Goal: Task Accomplishment & Management: Use online tool/utility

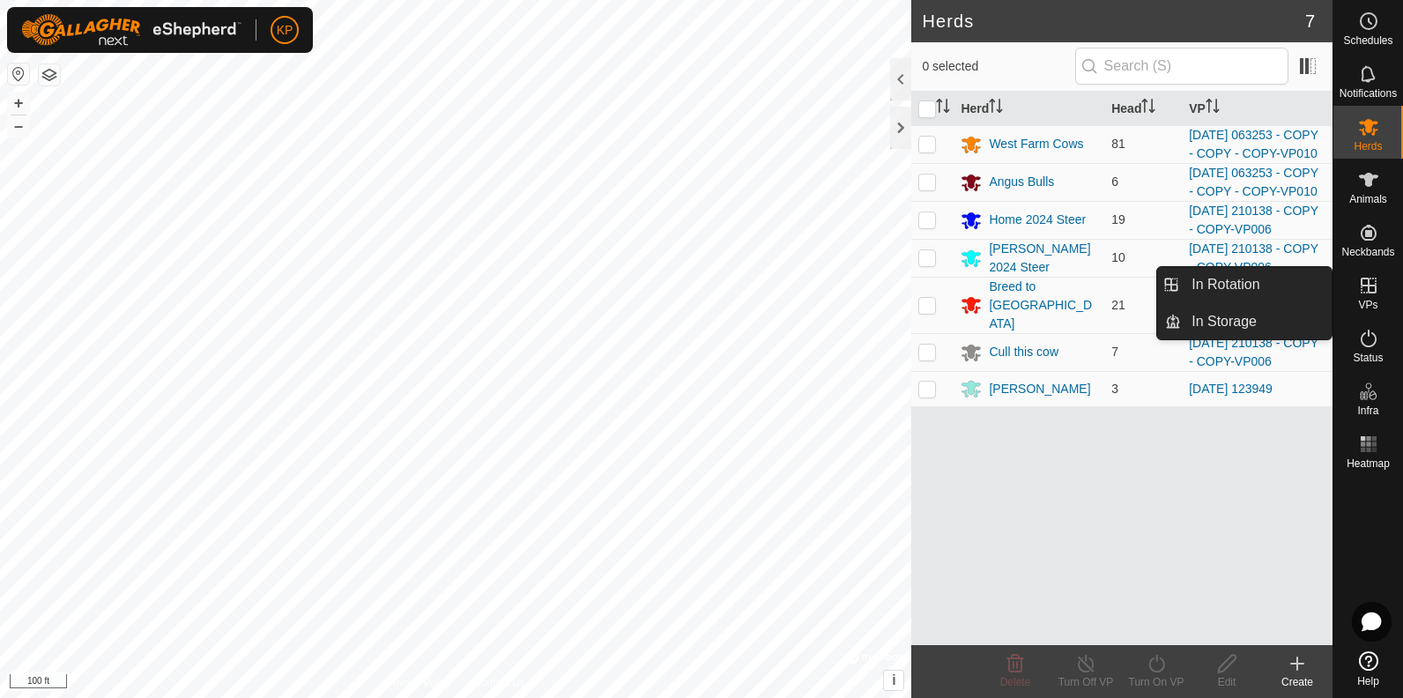
click at [1372, 285] on icon at bounding box center [1369, 286] width 16 height 16
click at [1369, 287] on icon at bounding box center [1369, 286] width 16 height 16
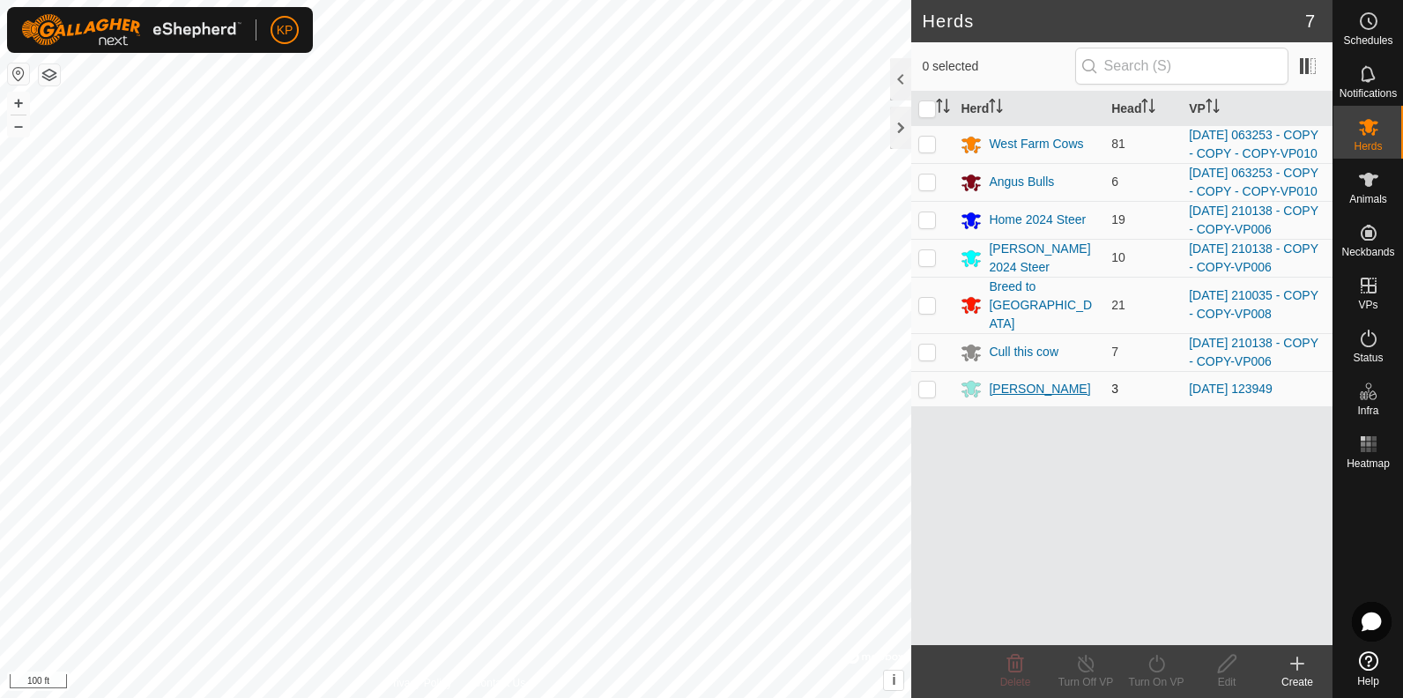
click at [996, 398] on div "[PERSON_NAME]" at bounding box center [1039, 389] width 101 height 19
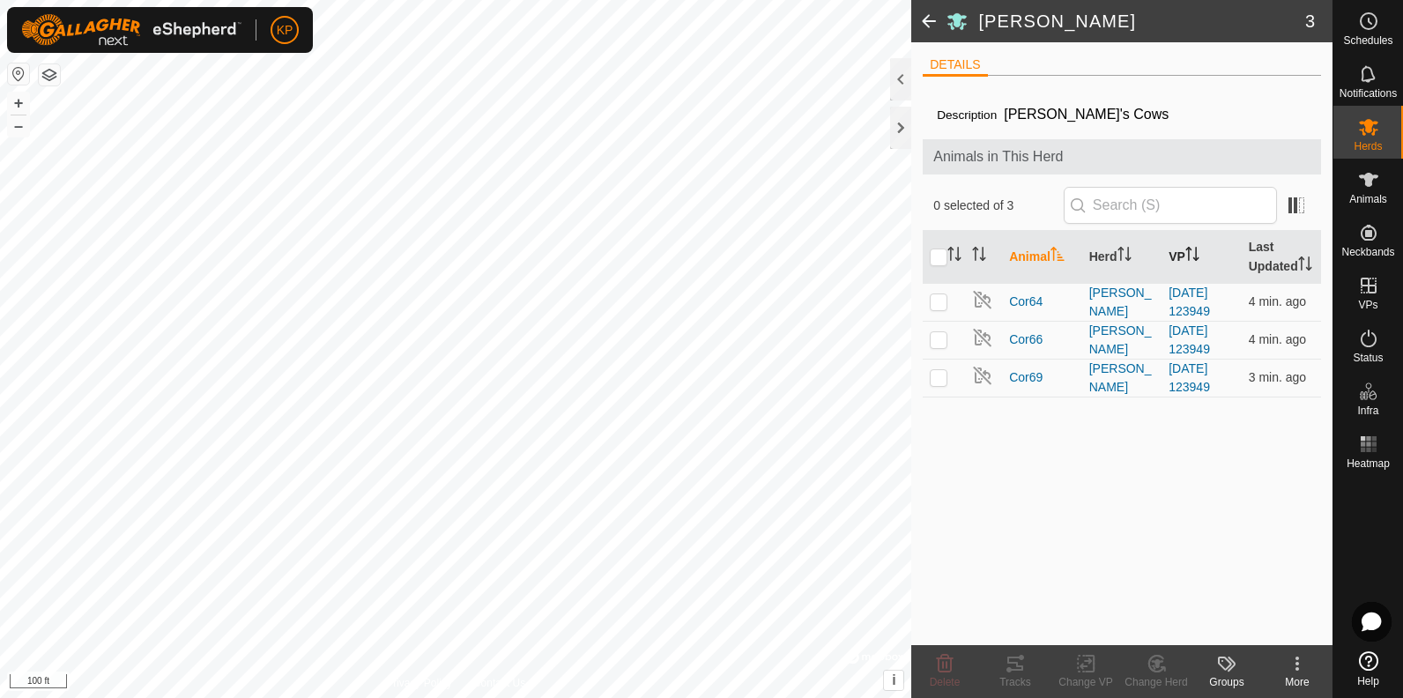
click at [1188, 258] on icon "Activate to sort" at bounding box center [1193, 254] width 14 height 14
click at [1026, 301] on span "Cor64" at bounding box center [1025, 302] width 33 height 19
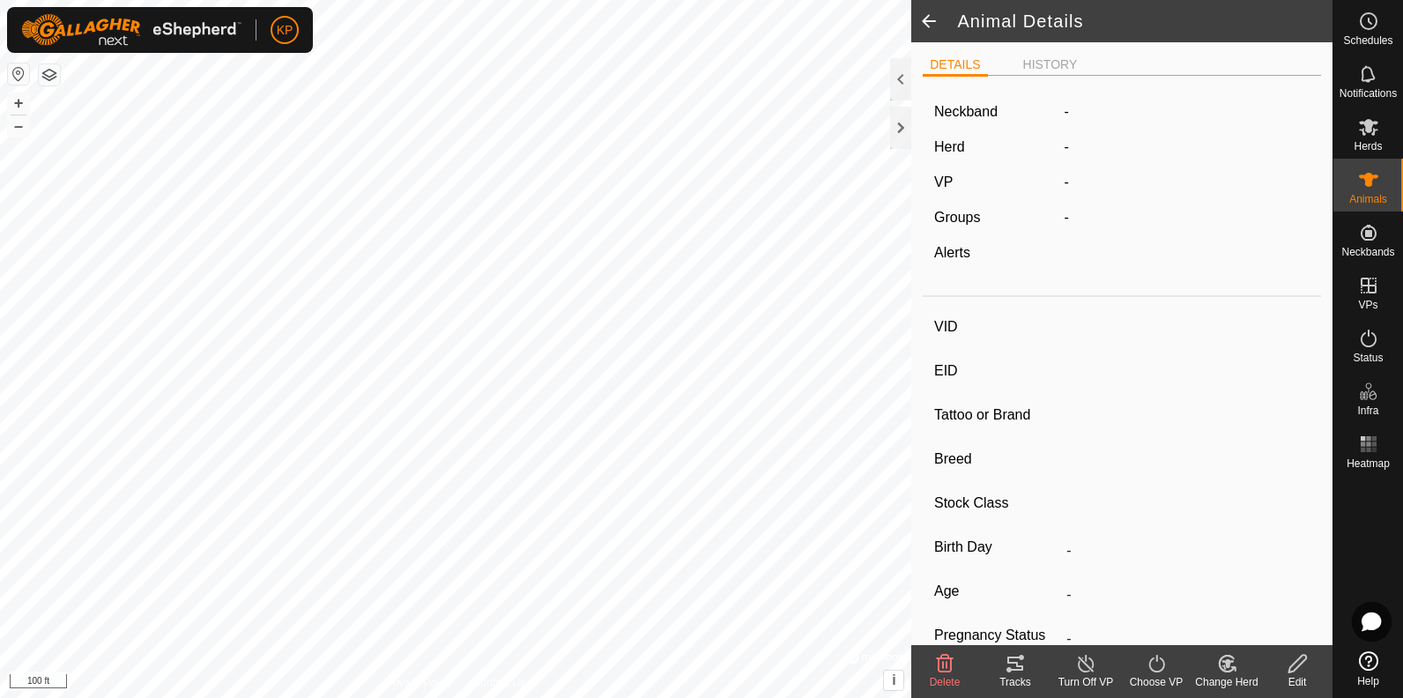
type input "Cor64"
type input "-"
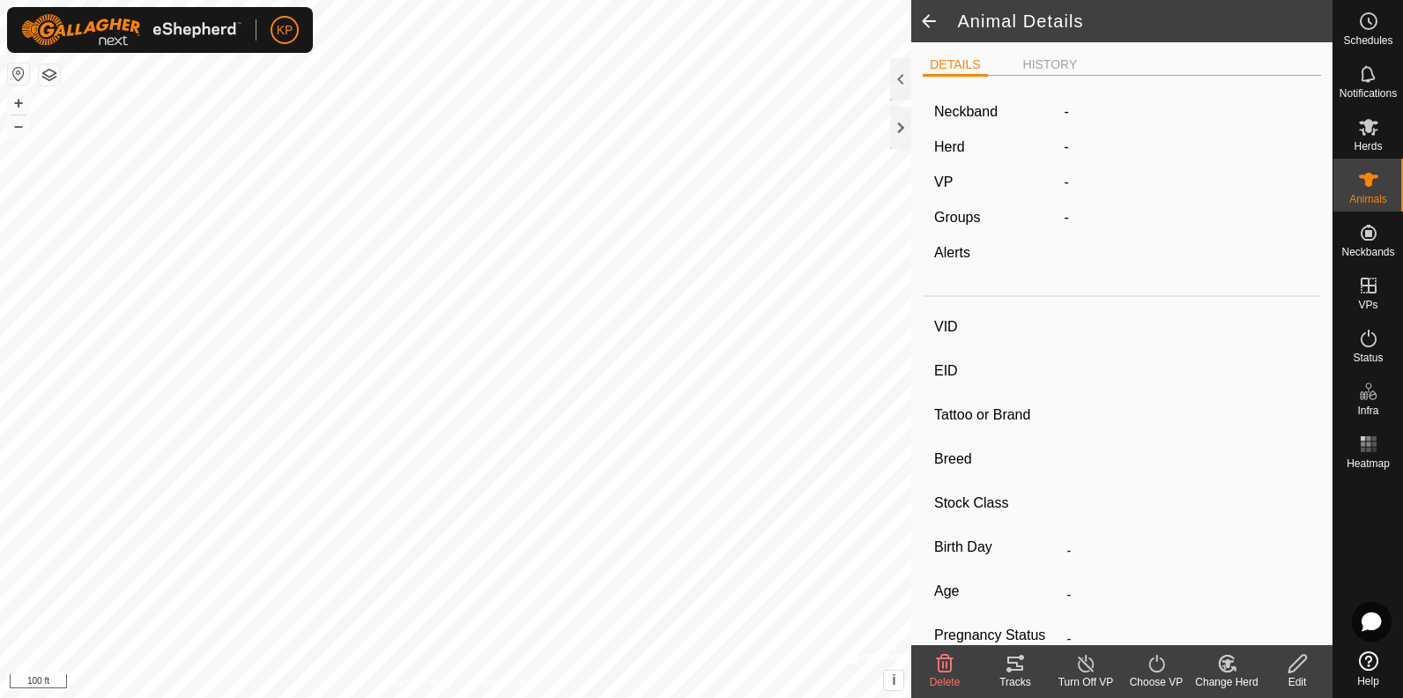
type input "0 kg"
type input "-"
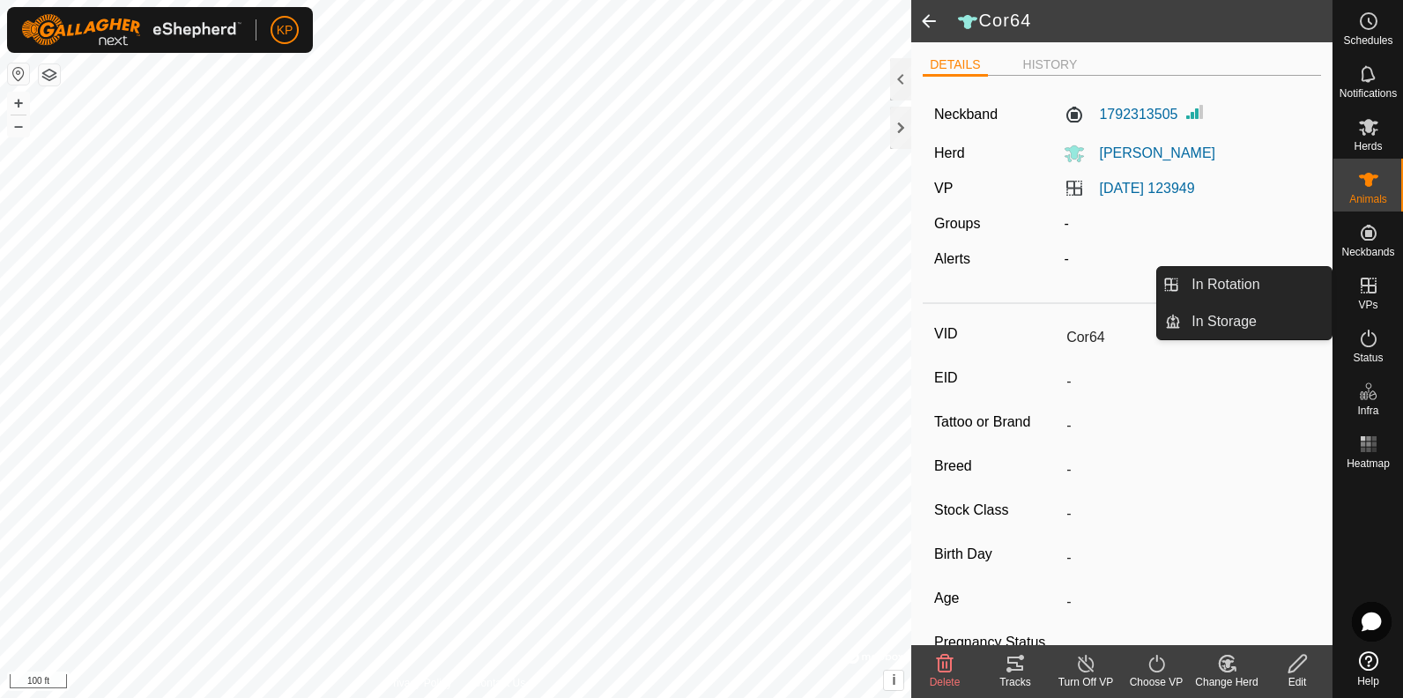
click at [1367, 285] on icon at bounding box center [1369, 286] width 16 height 16
click at [1260, 287] on link "In Rotation" at bounding box center [1256, 284] width 151 height 35
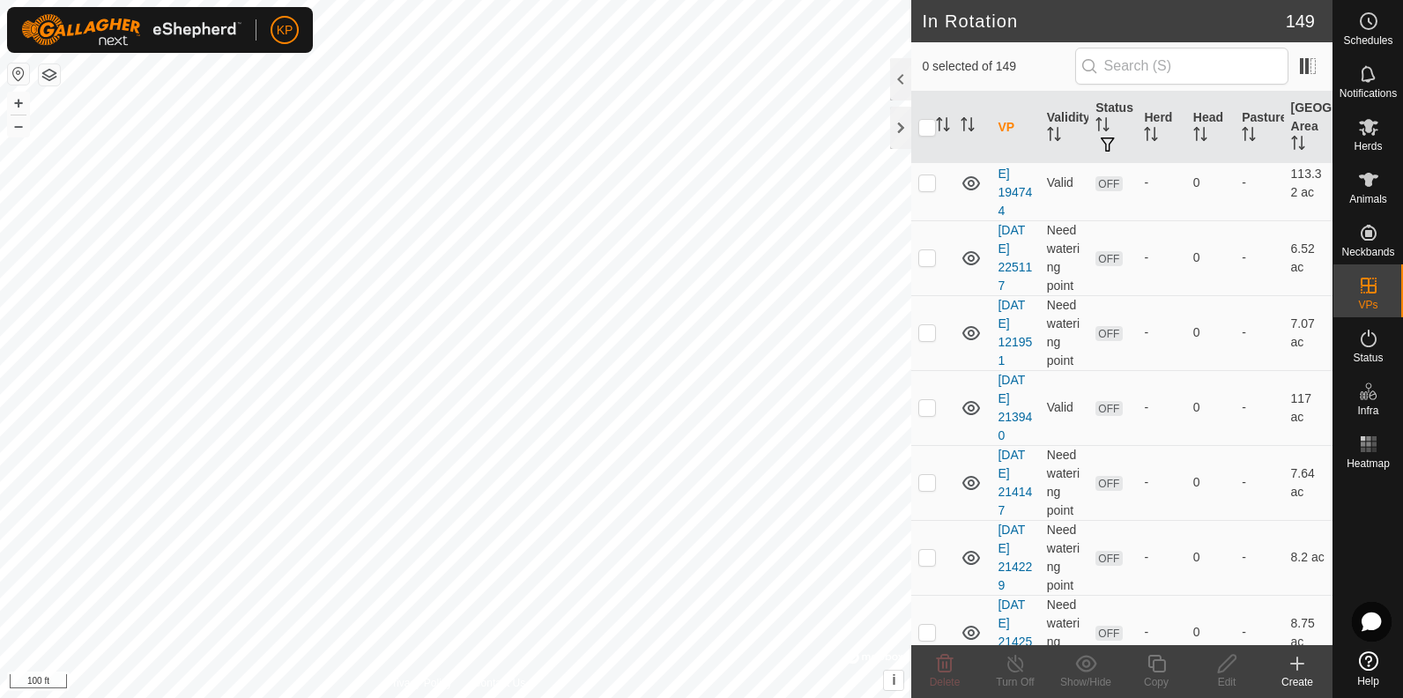
scroll to position [4320, 0]
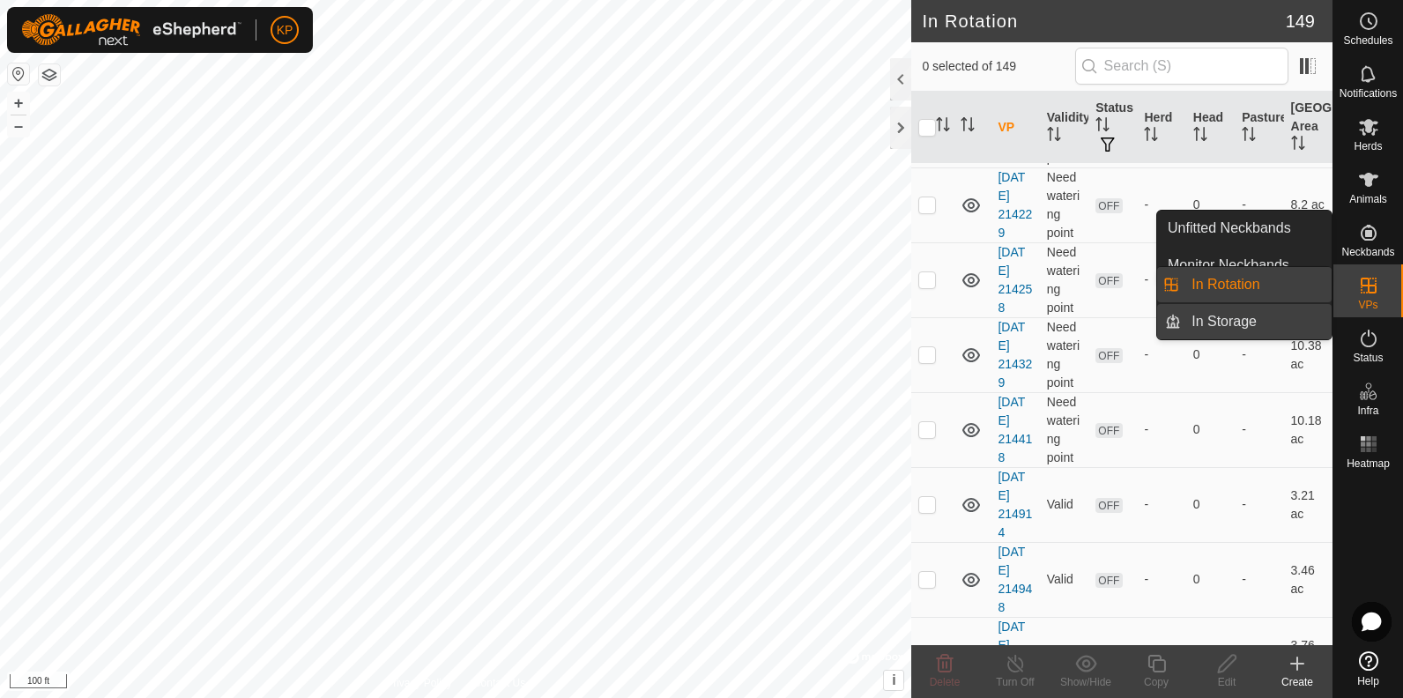
click at [1249, 320] on link "In Storage" at bounding box center [1256, 321] width 151 height 35
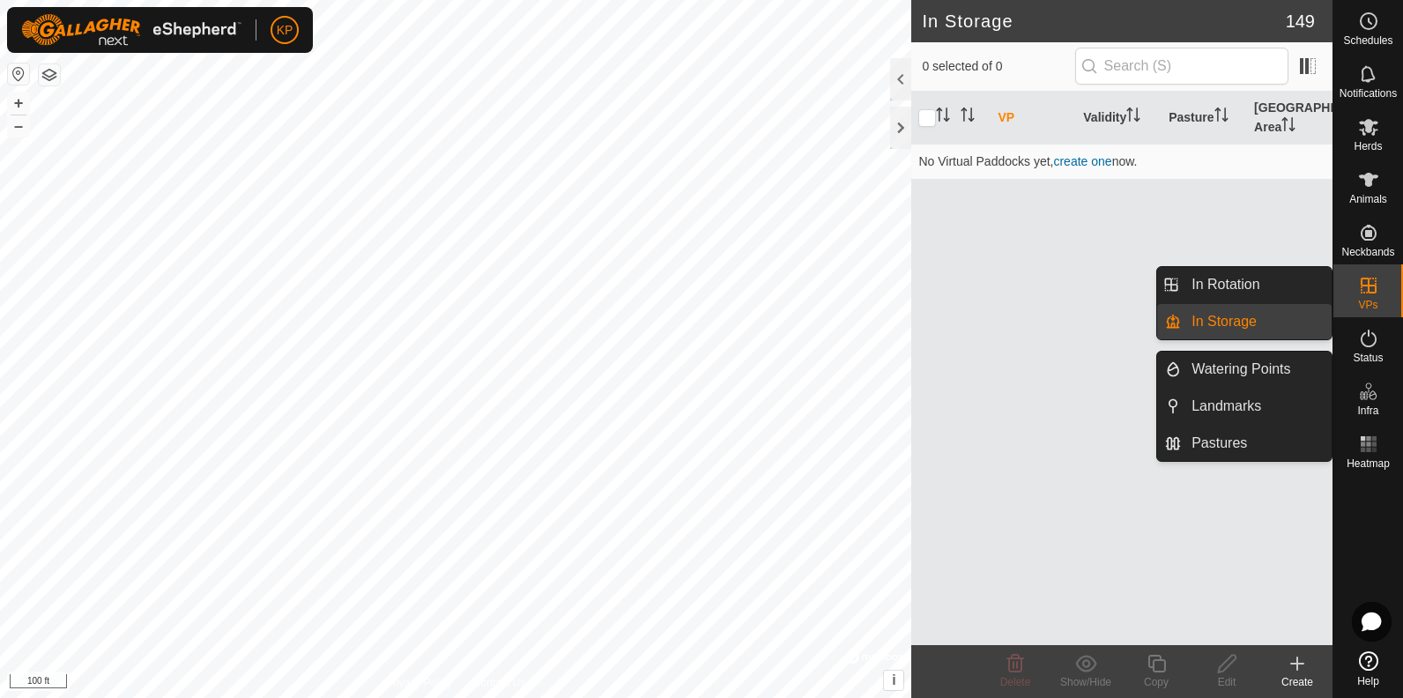
click at [1371, 296] on es-virtualpaddocks-svg-icon at bounding box center [1369, 286] width 32 height 28
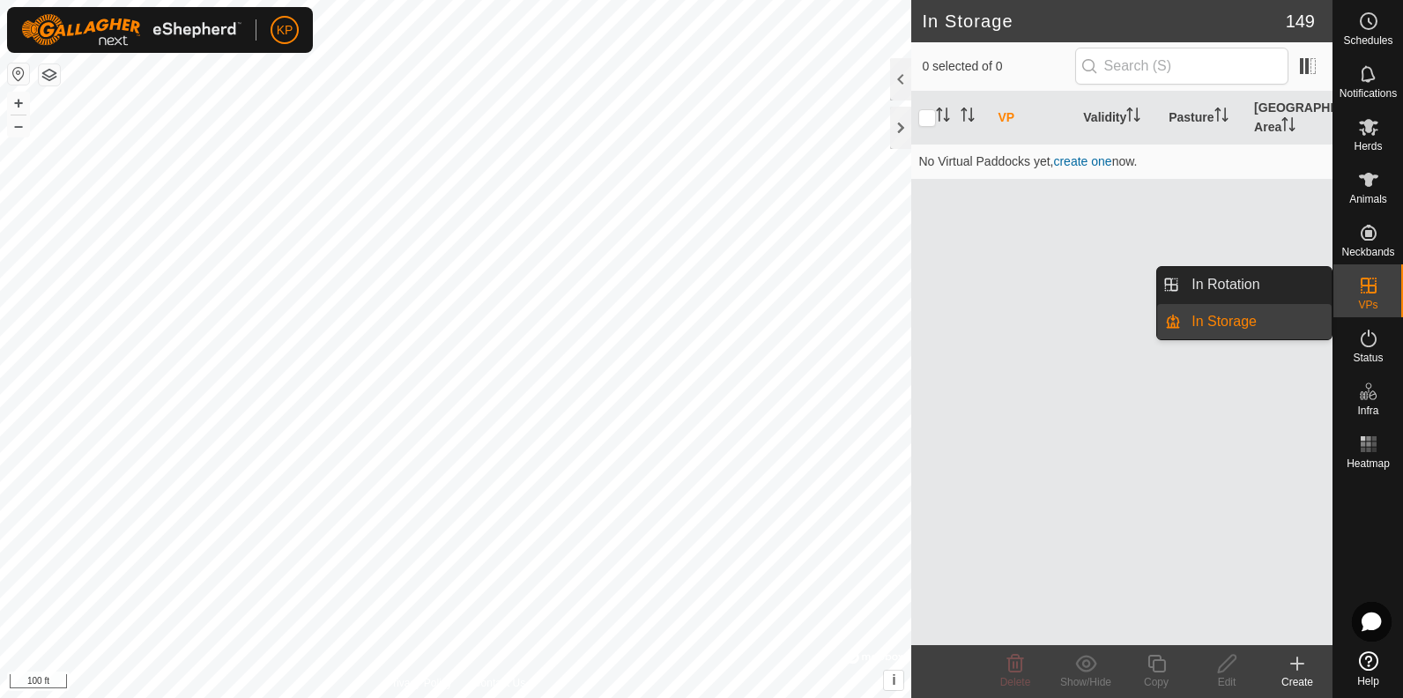
click at [1371, 290] on icon at bounding box center [1368, 285] width 21 height 21
drag, startPoint x: 1254, startPoint y: 288, endPoint x: 1221, endPoint y: 280, distance: 34.4
click at [1254, 288] on link "In Rotation" at bounding box center [1256, 284] width 151 height 35
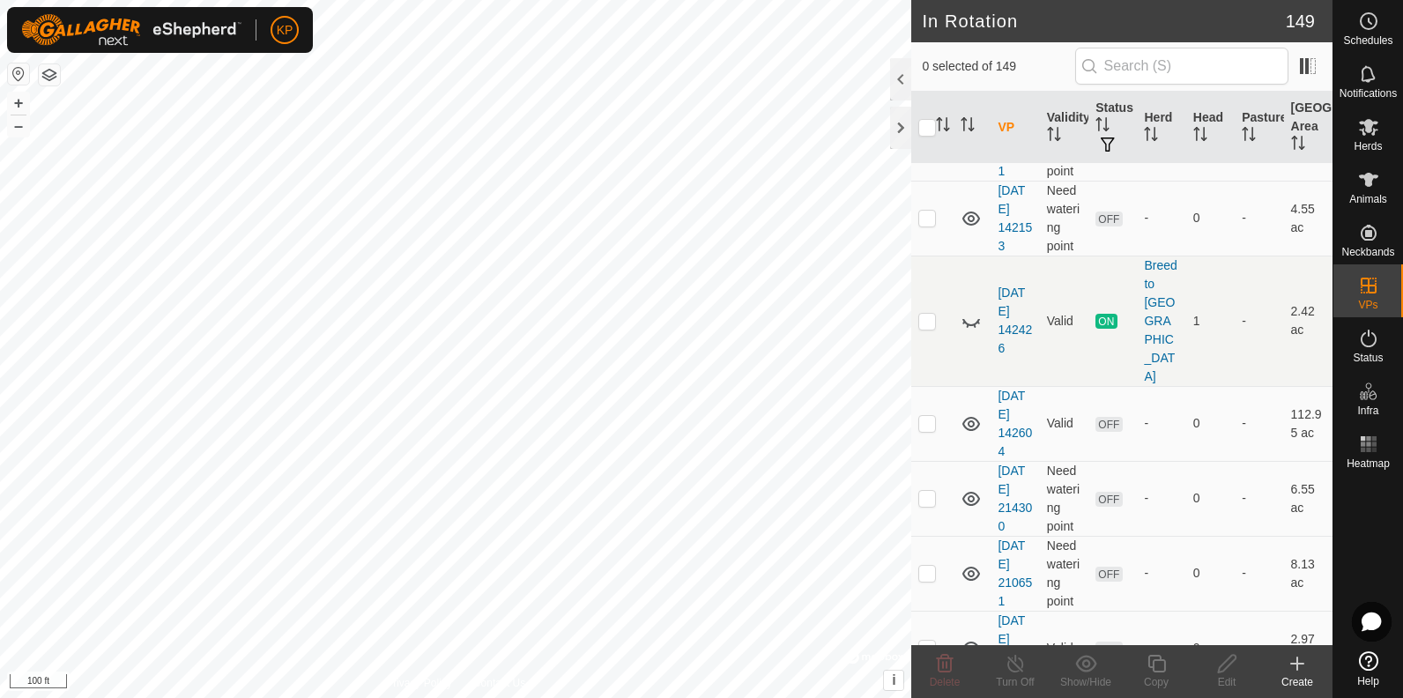
scroll to position [3350, 0]
click at [1013, 301] on link "[DATE] 142426" at bounding box center [1015, 322] width 34 height 70
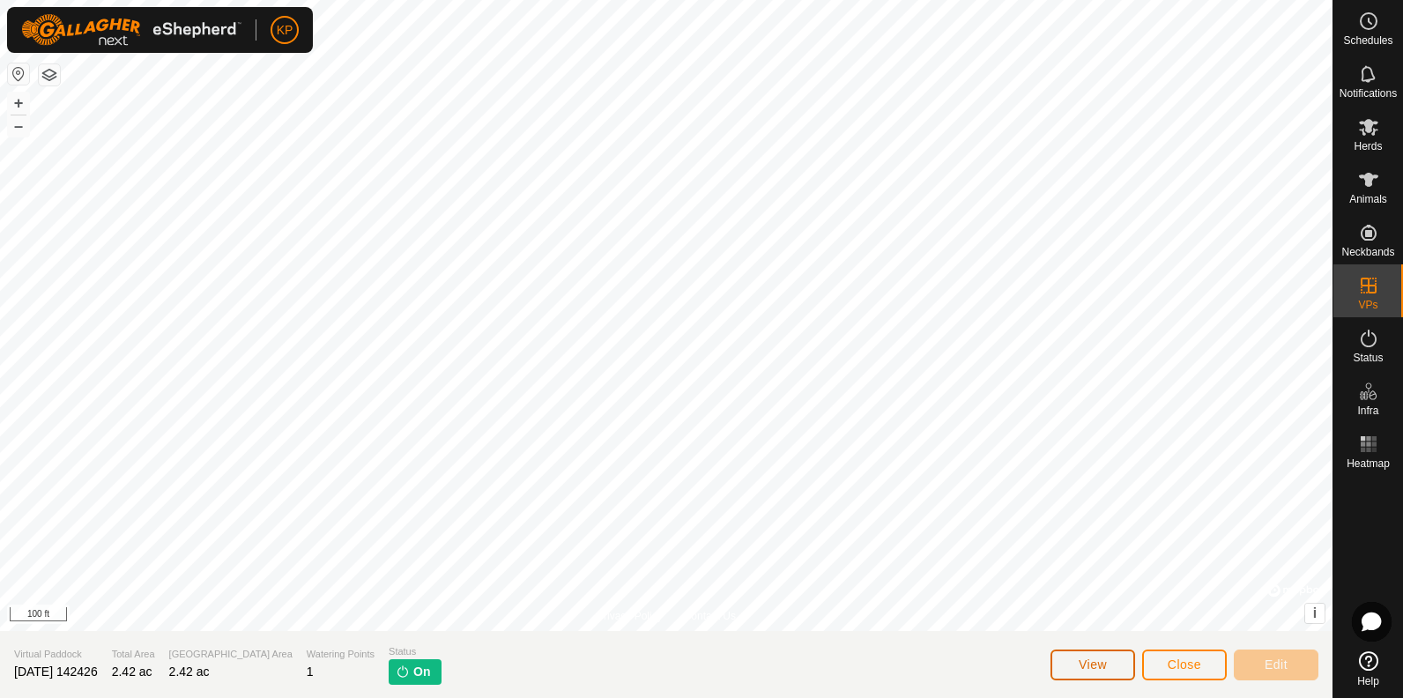
click at [1084, 662] on span "View" at bounding box center [1093, 665] width 28 height 14
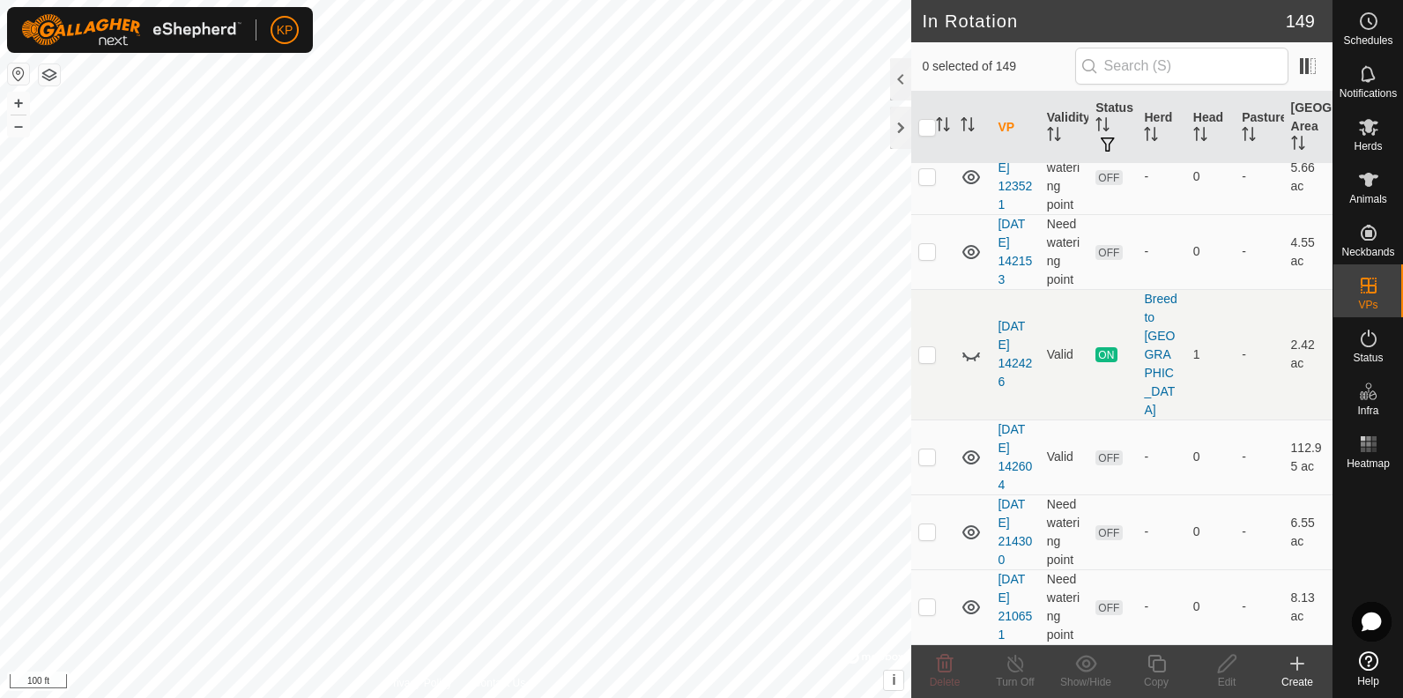
scroll to position [3350, 0]
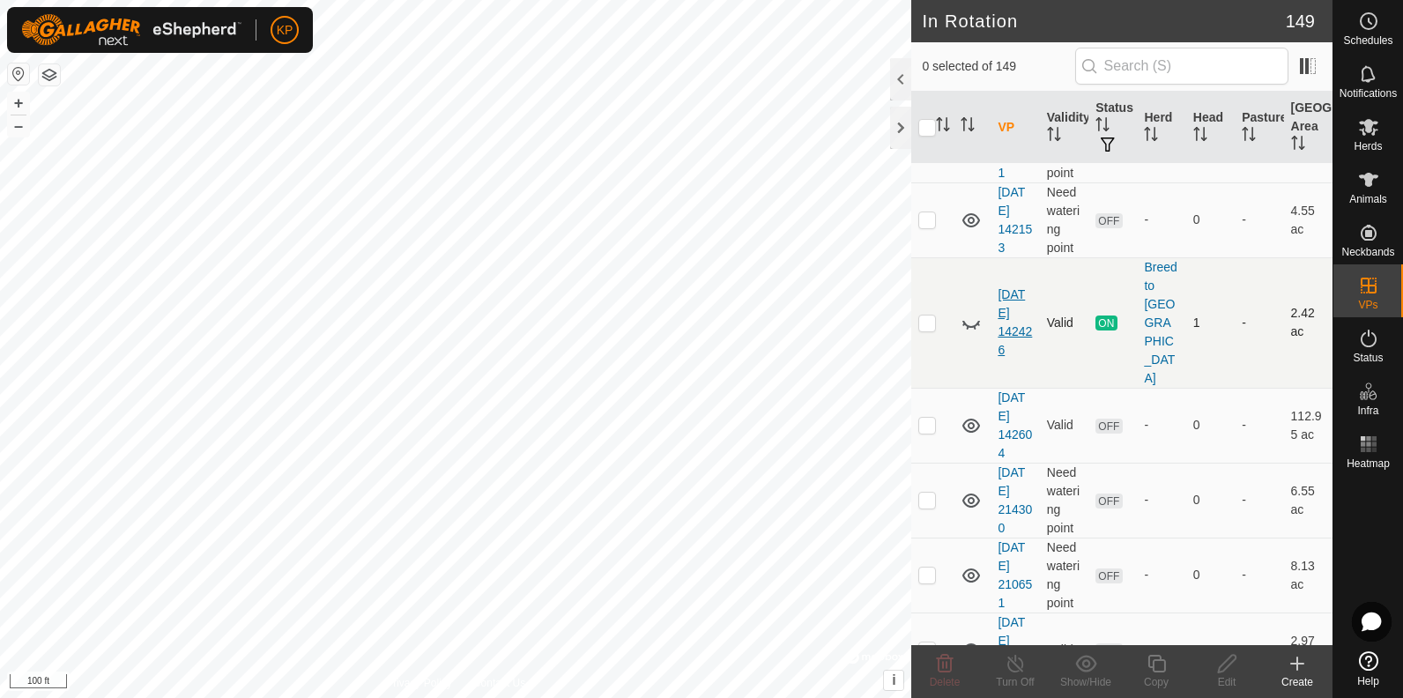
click at [1016, 302] on link "[DATE] 142426" at bounding box center [1015, 322] width 34 height 70
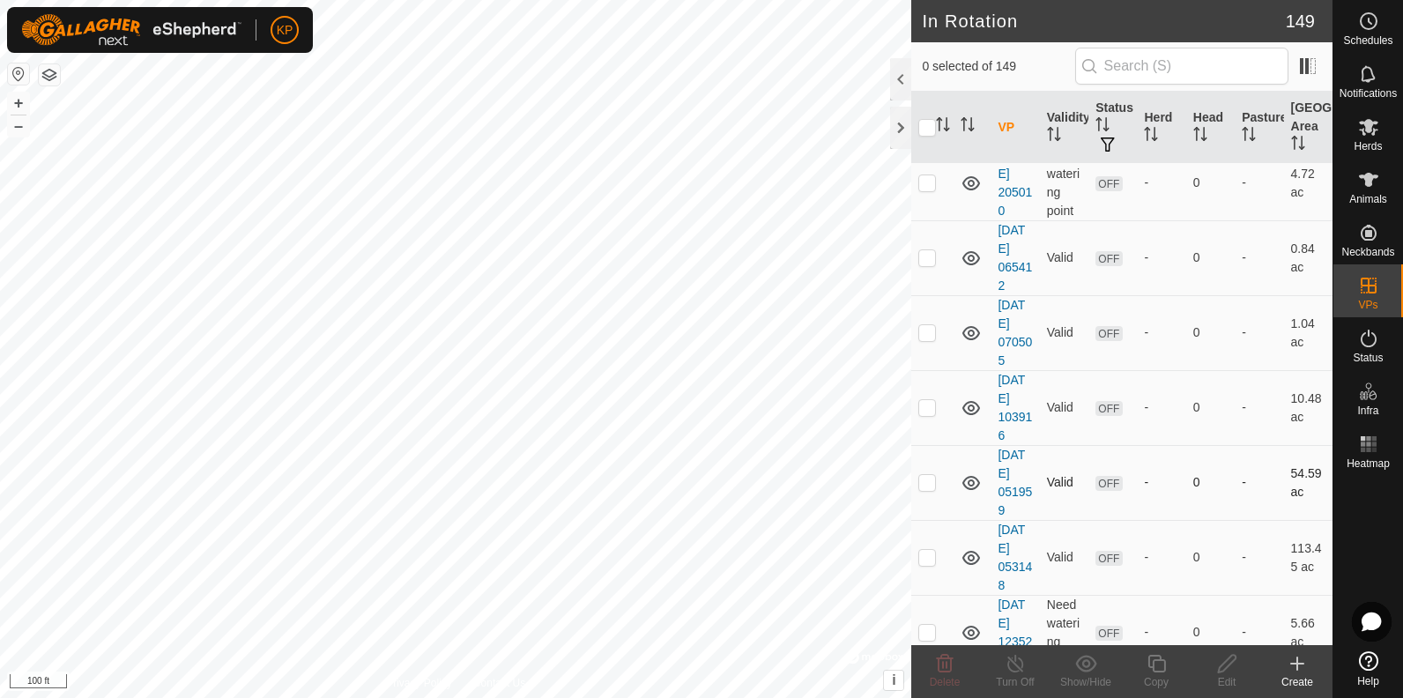
scroll to position [3174, 0]
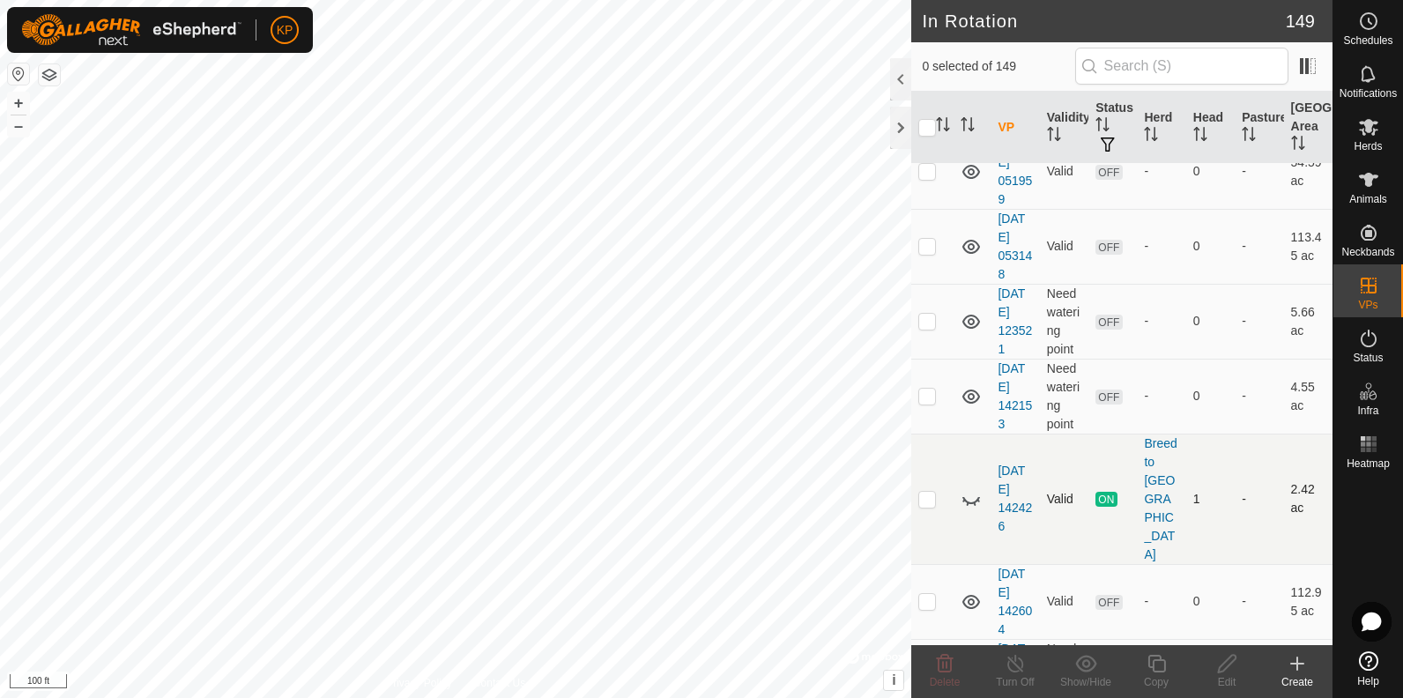
click at [935, 492] on p-checkbox at bounding box center [928, 499] width 18 height 14
checkbox input "true"
click at [1156, 665] on icon at bounding box center [1157, 663] width 22 height 21
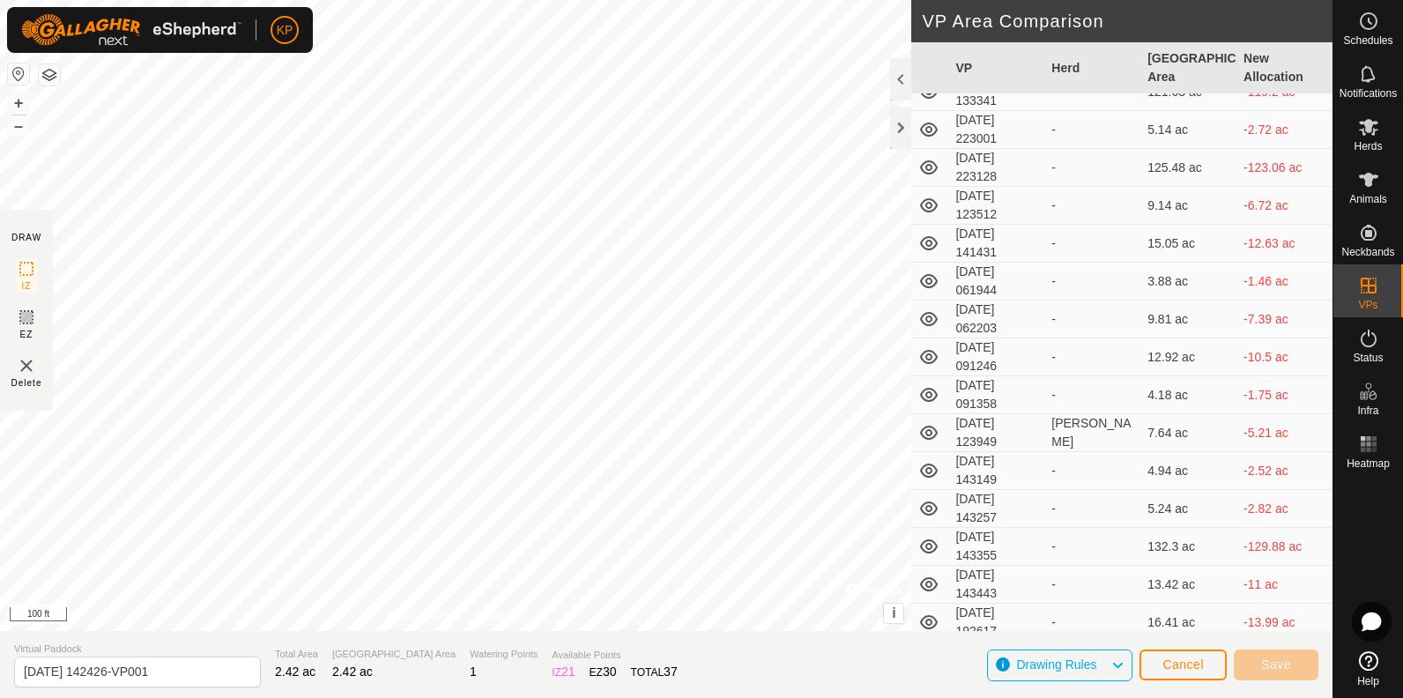
scroll to position [2468, 0]
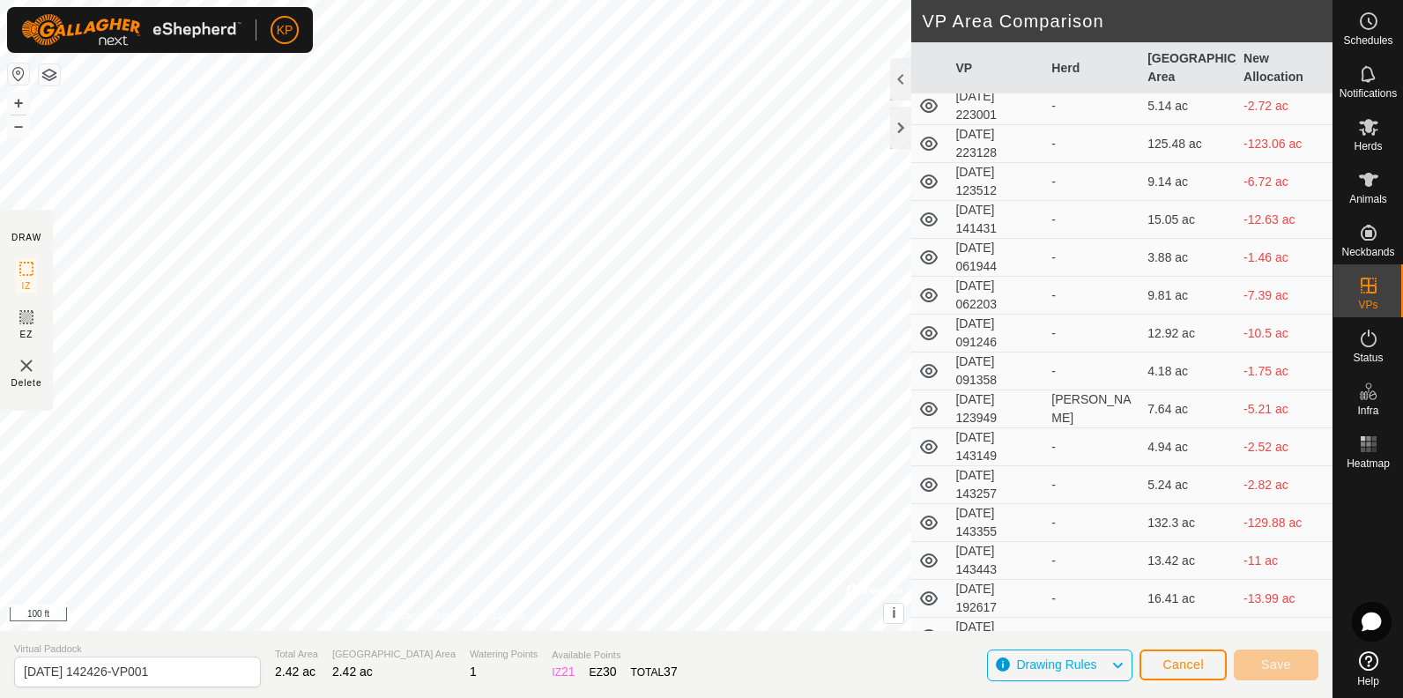
click at [1065, 428] on div "[PERSON_NAME]" at bounding box center [1093, 409] width 82 height 37
click at [27, 238] on div "DRAW" at bounding box center [26, 237] width 30 height 13
click at [28, 272] on icon at bounding box center [26, 268] width 21 height 21
click at [1092, 662] on span "Drawing Rules" at bounding box center [1056, 665] width 80 height 14
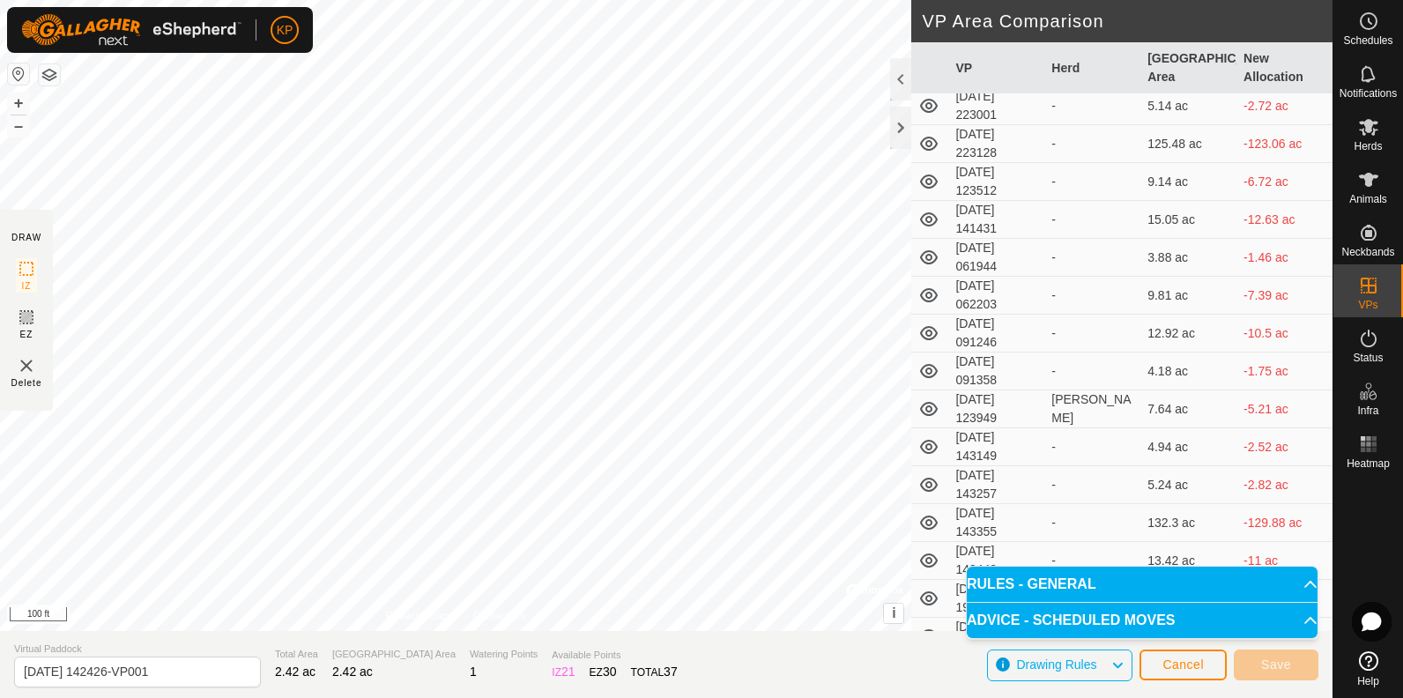
click at [1063, 664] on span "Drawing Rules" at bounding box center [1056, 665] width 80 height 14
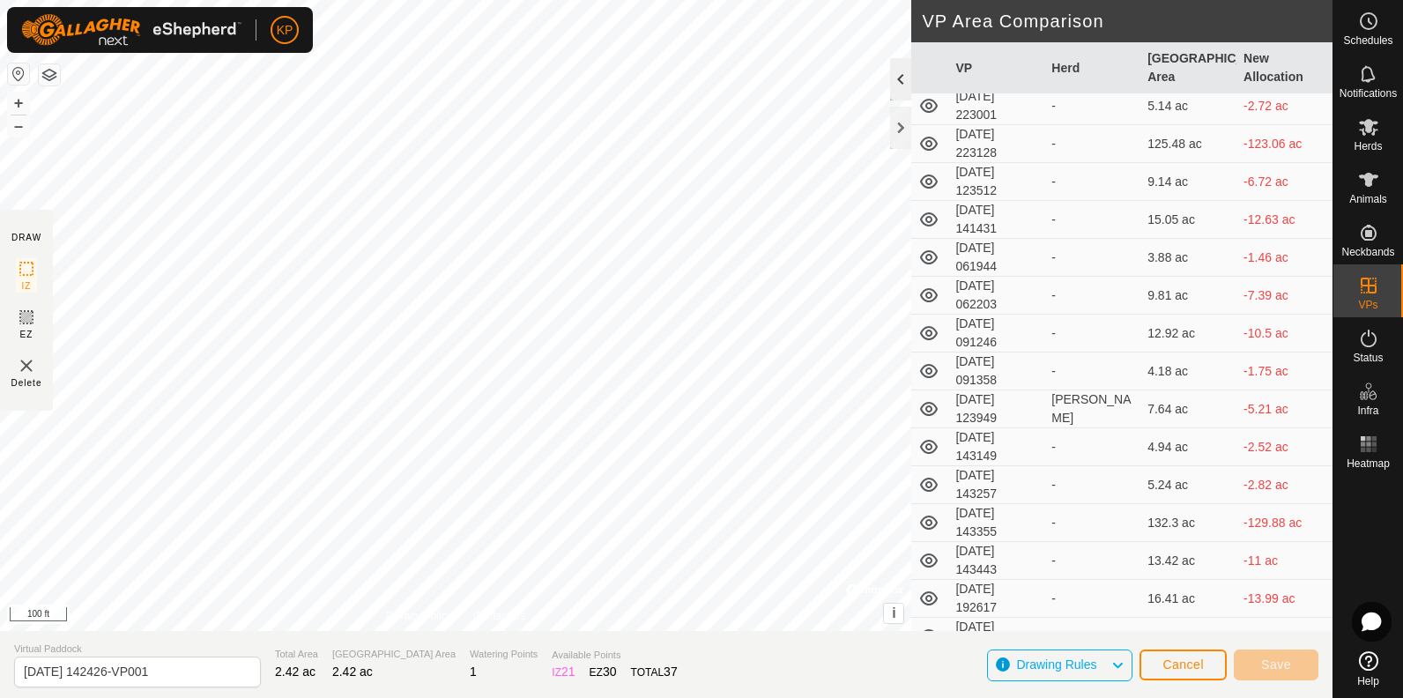
click at [898, 84] on div at bounding box center [900, 79] width 21 height 42
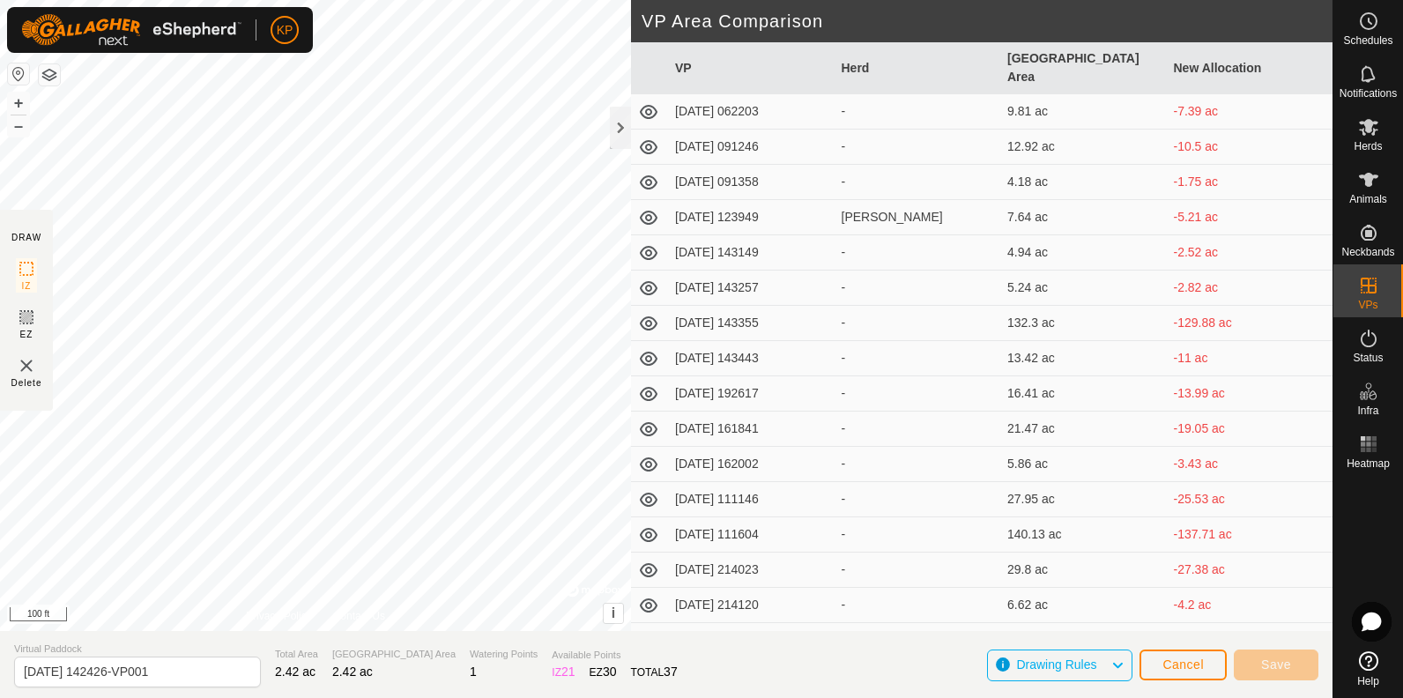
scroll to position [2269, 0]
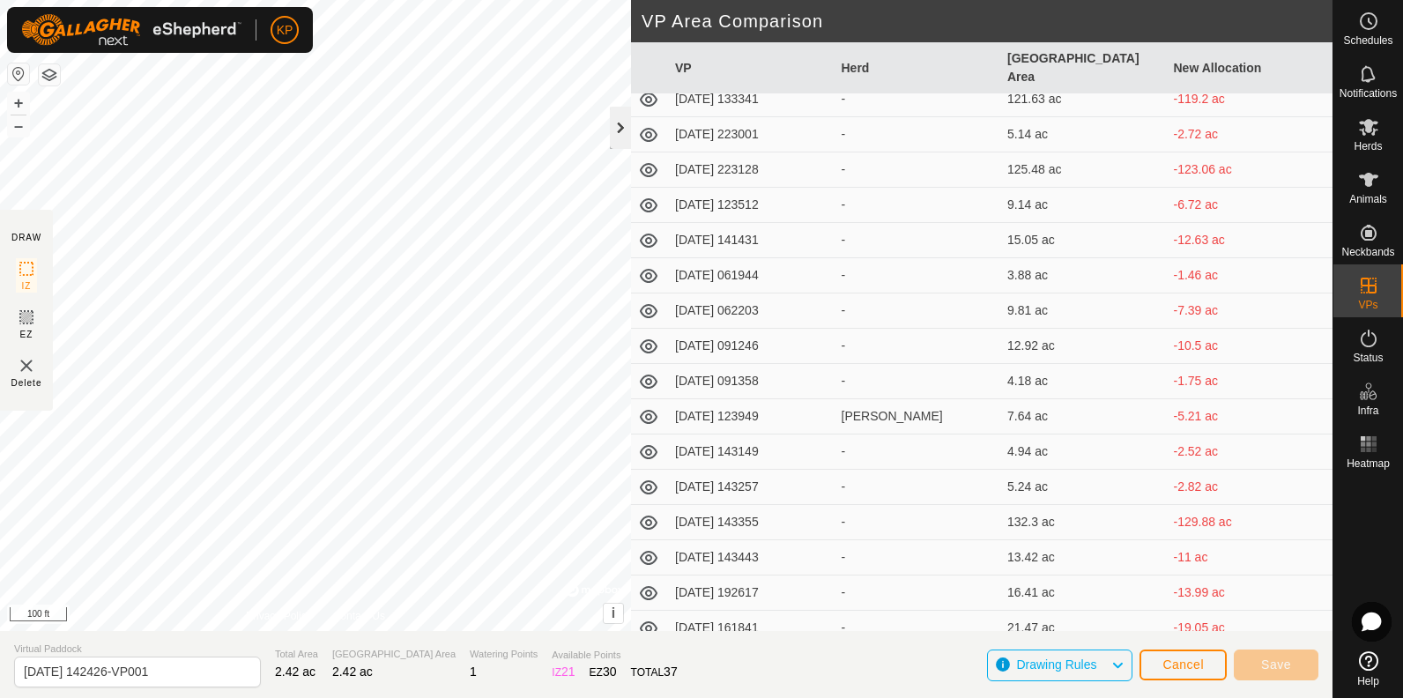
click at [616, 123] on div at bounding box center [620, 128] width 21 height 42
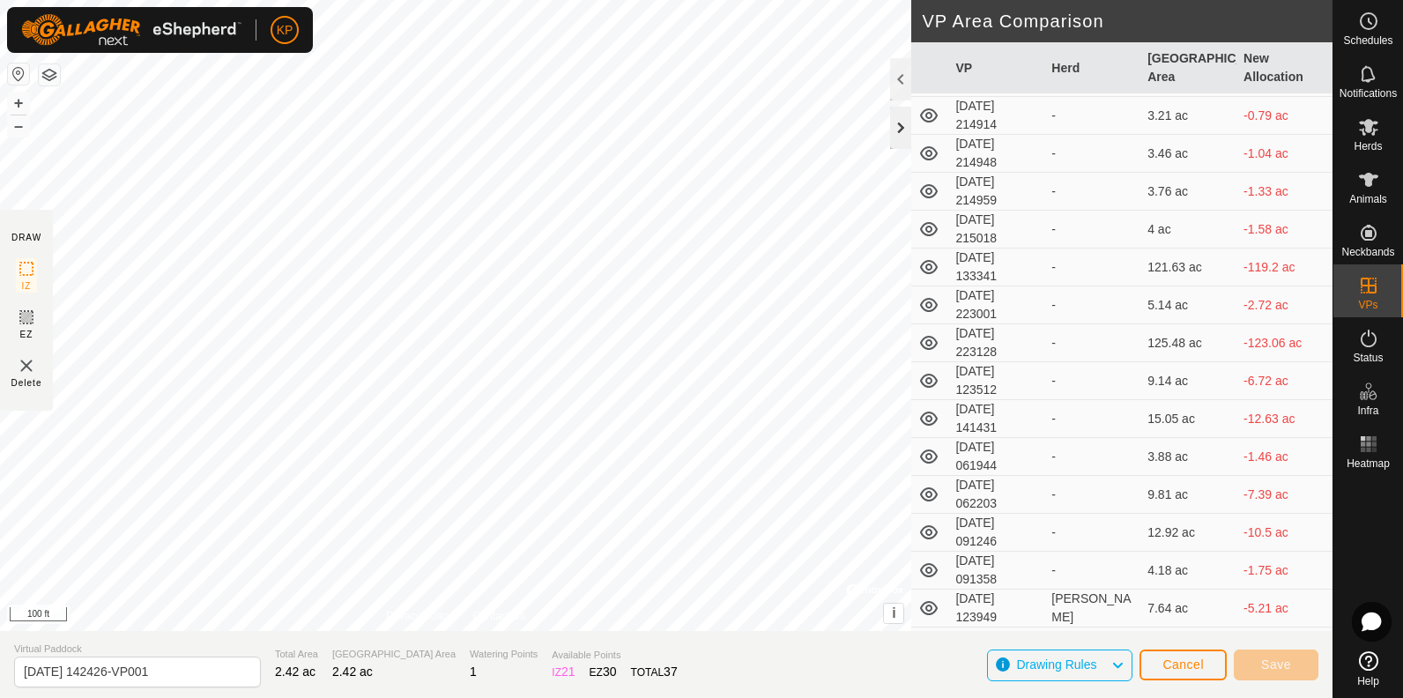
scroll to position [2468, 0]
